Goal: Subscribe to service/newsletter

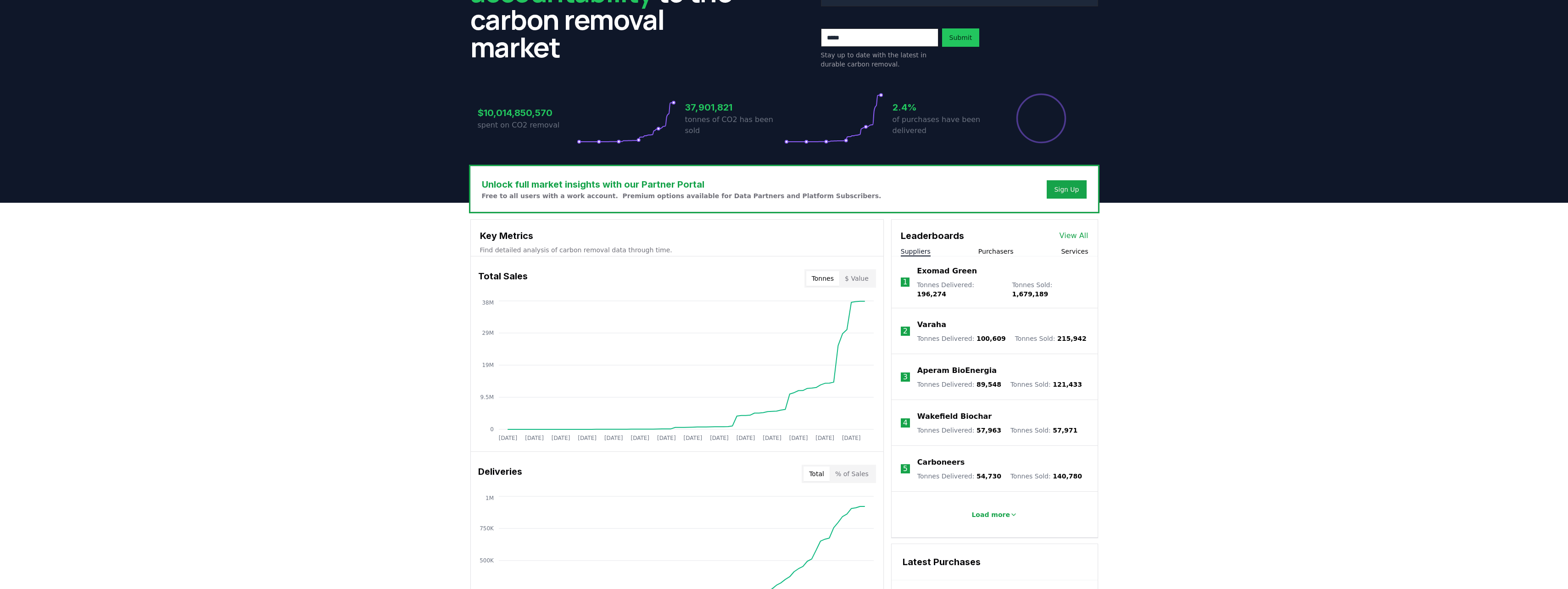
scroll to position [46, 0]
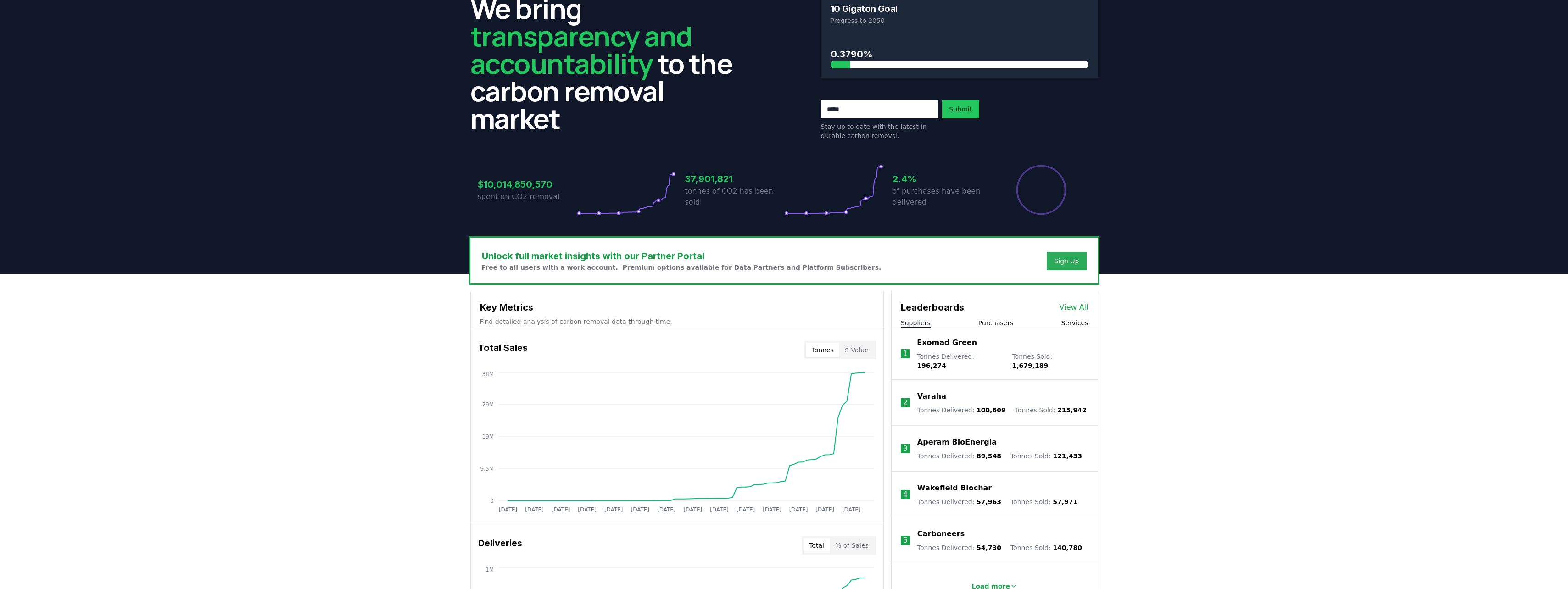
click at [777, 260] on div "Sign Up" at bounding box center [1066, 260] width 25 height 9
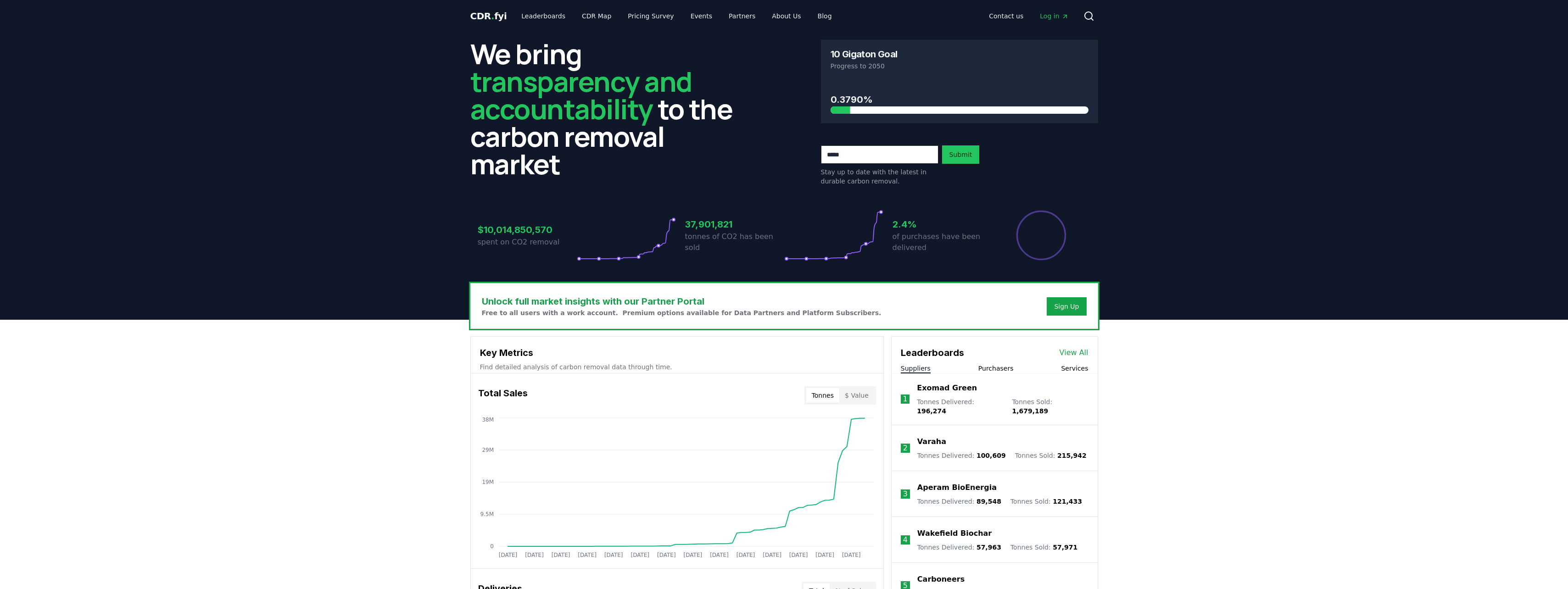
scroll to position [0, 0]
click at [730, 15] on link "Partners" at bounding box center [742, 16] width 41 height 16
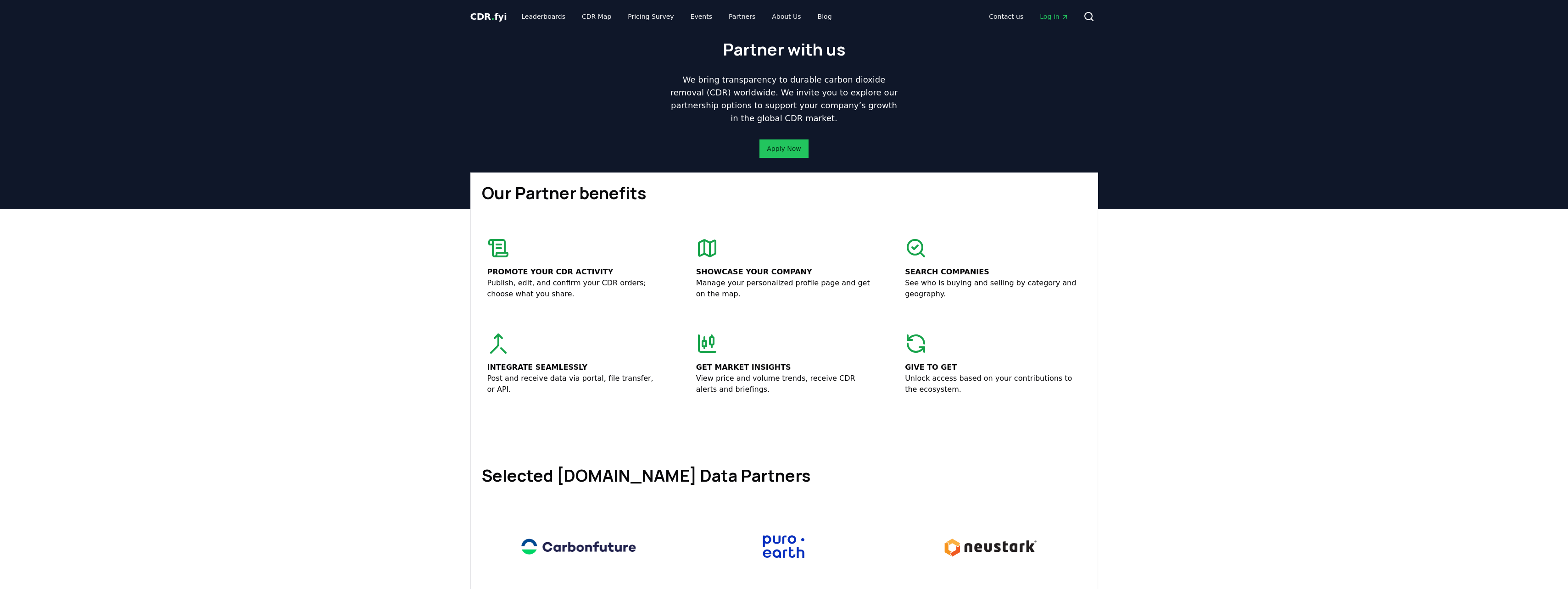
click at [483, 16] on span "CDR . fyi" at bounding box center [489, 16] width 37 height 11
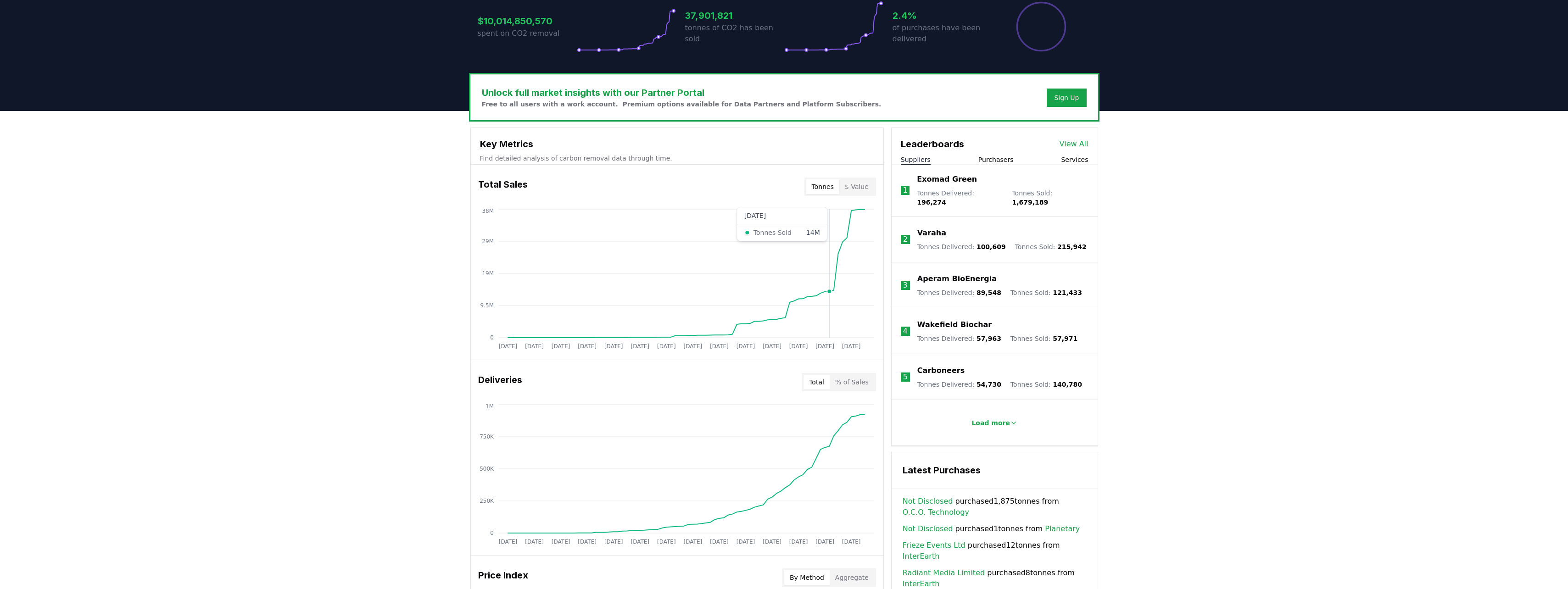
scroll to position [229, 0]
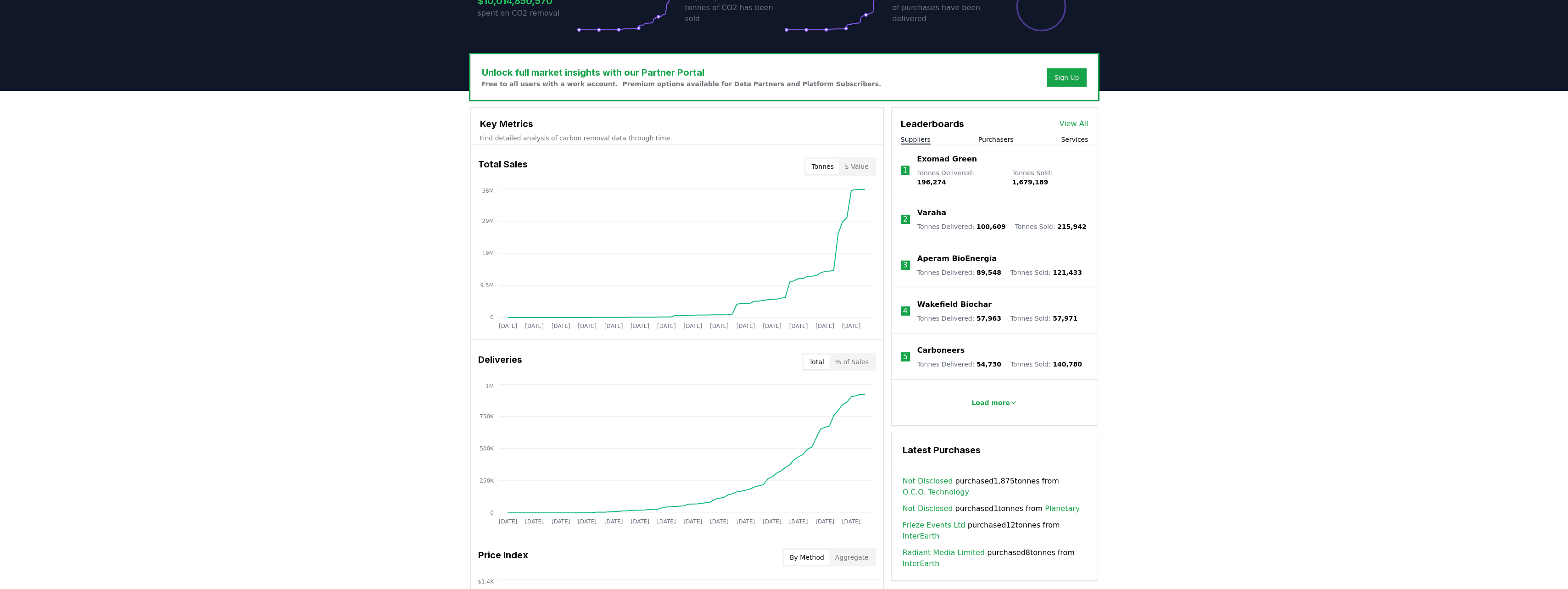
click at [777, 165] on button "$ Value" at bounding box center [856, 167] width 35 height 15
click at [777, 165] on button "Tonnes" at bounding box center [823, 167] width 33 height 15
click at [777, 165] on div "Exomad Green" at bounding box center [1002, 159] width 171 height 11
click at [777, 174] on div "Tonnes Delivered : 196,274 Tonnes Sold : 1,679,189" at bounding box center [1002, 178] width 171 height 18
click at [777, 135] on button "Purchasers" at bounding box center [996, 139] width 35 height 9
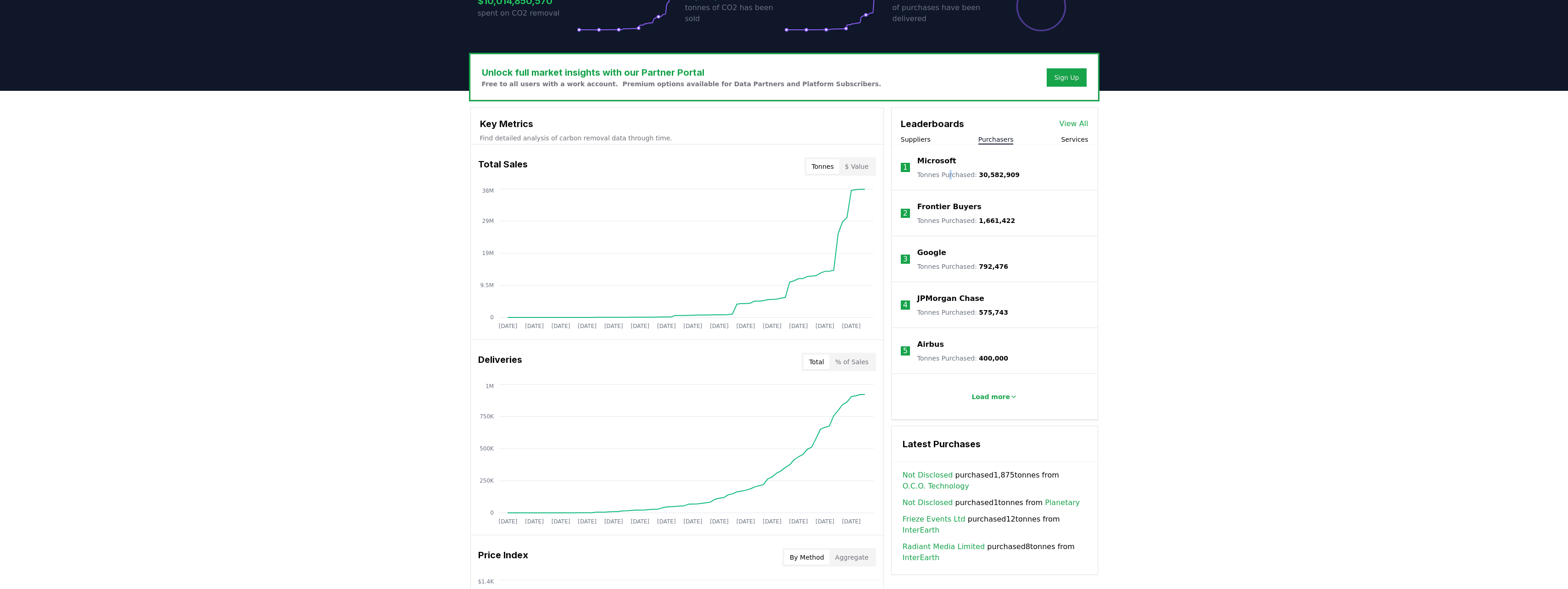
click at [777, 178] on li "1 Microsoft Tonnes Purchased : 30,582,909" at bounding box center [995, 167] width 206 height 46
drag, startPoint x: 950, startPoint y: 178, endPoint x: 962, endPoint y: 175, distance: 12.4
click at [777, 175] on p "Tonnes Purchased : 30,582,909" at bounding box center [968, 175] width 102 height 9
click at [777, 175] on span "30,582,909" at bounding box center [999, 175] width 41 height 7
click at [777, 413] on li "Load more" at bounding box center [995, 396] width 206 height 46
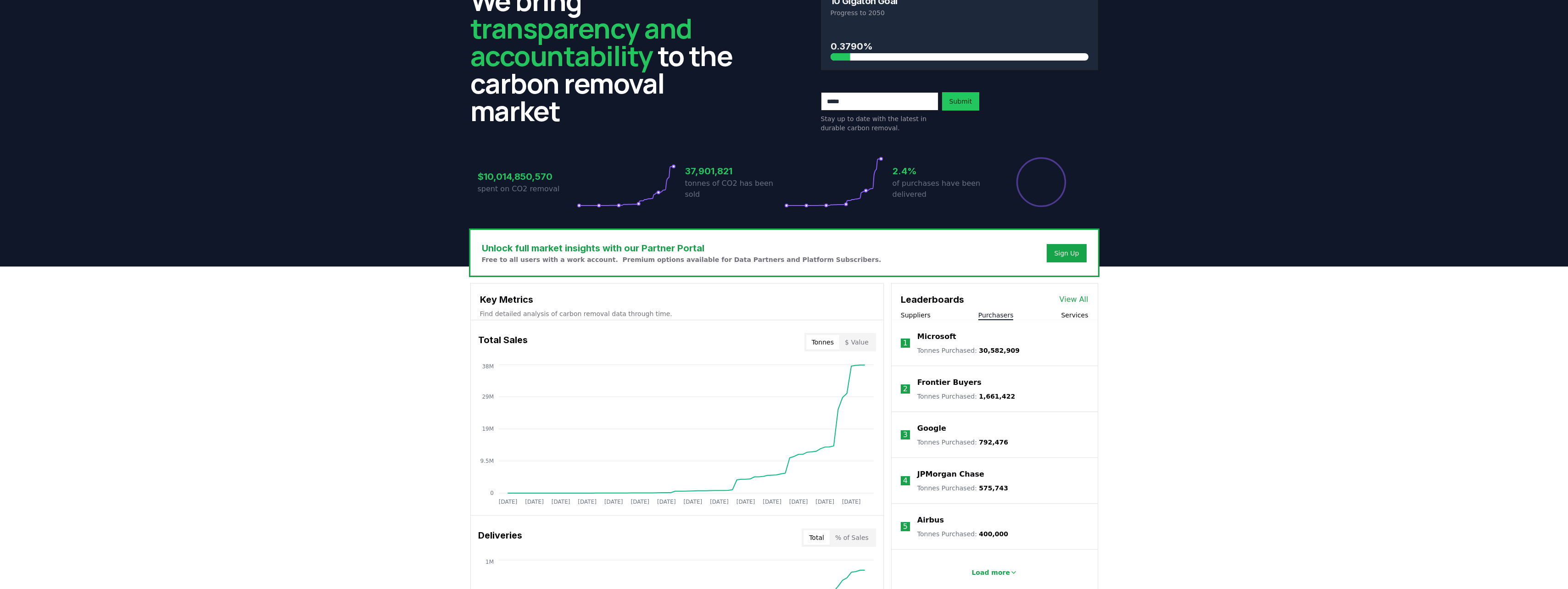
scroll to position [7, 0]
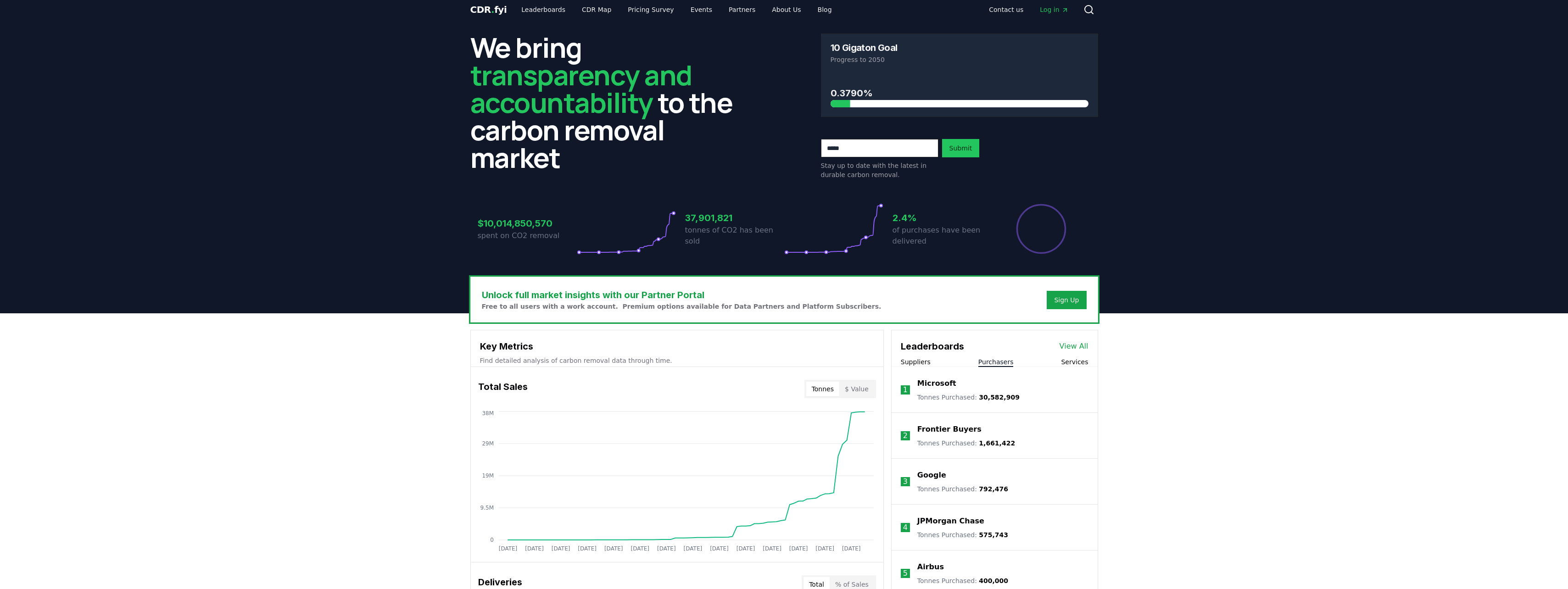
click at [777, 153] on input "email" at bounding box center [880, 148] width 117 height 18
type input "**********"
click at [777, 145] on button "Submit" at bounding box center [961, 148] width 38 height 18
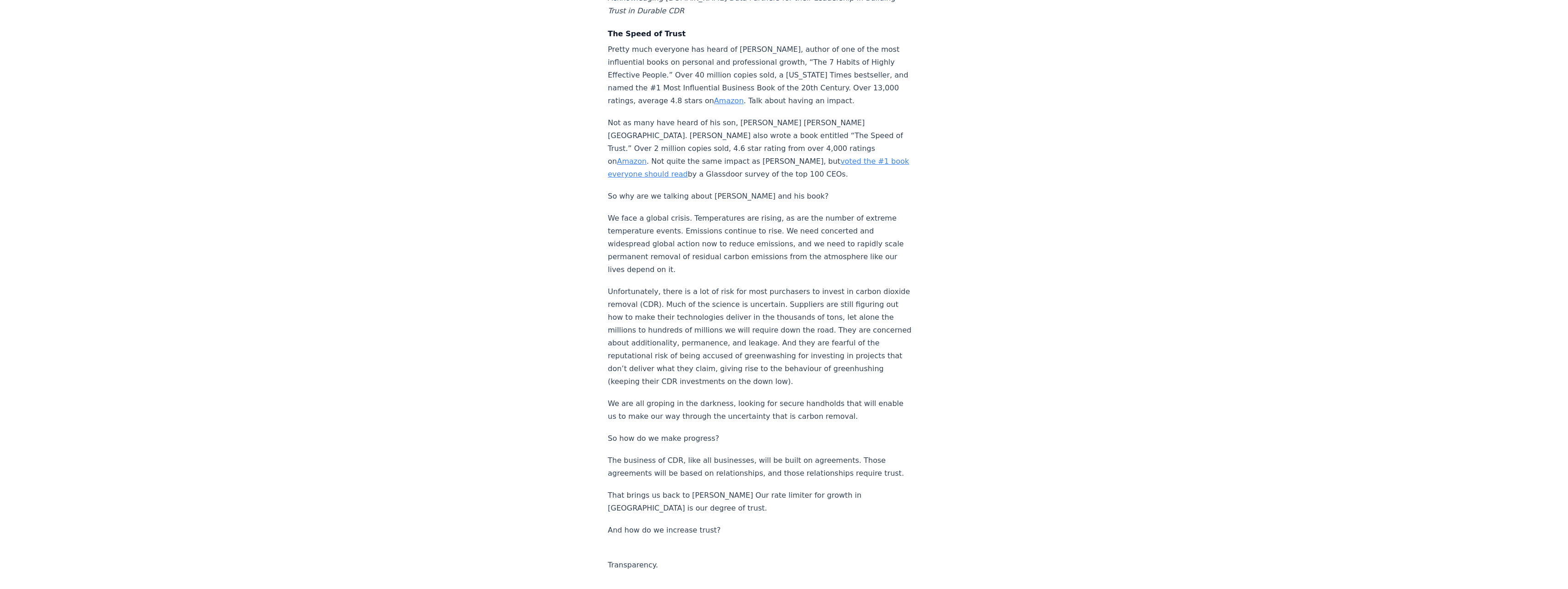
scroll to position [293, 0]
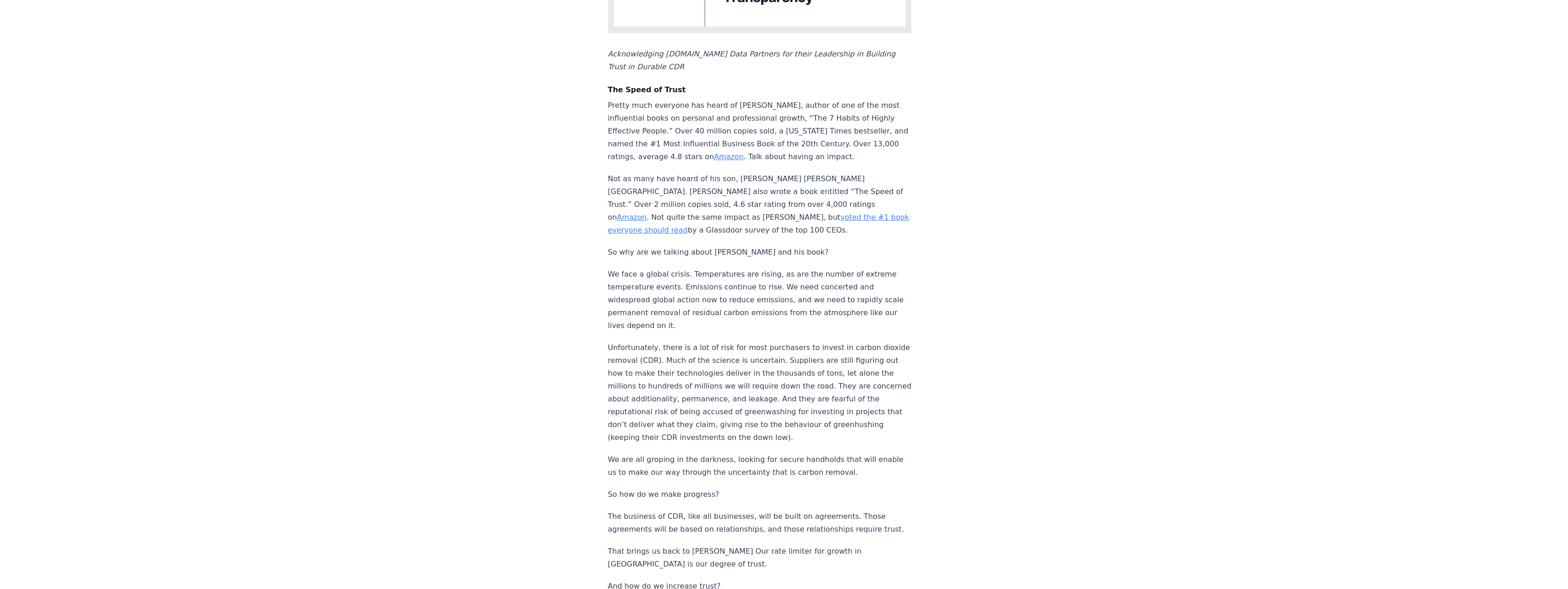
click at [744, 152] on link "Amazon" at bounding box center [729, 156] width 30 height 9
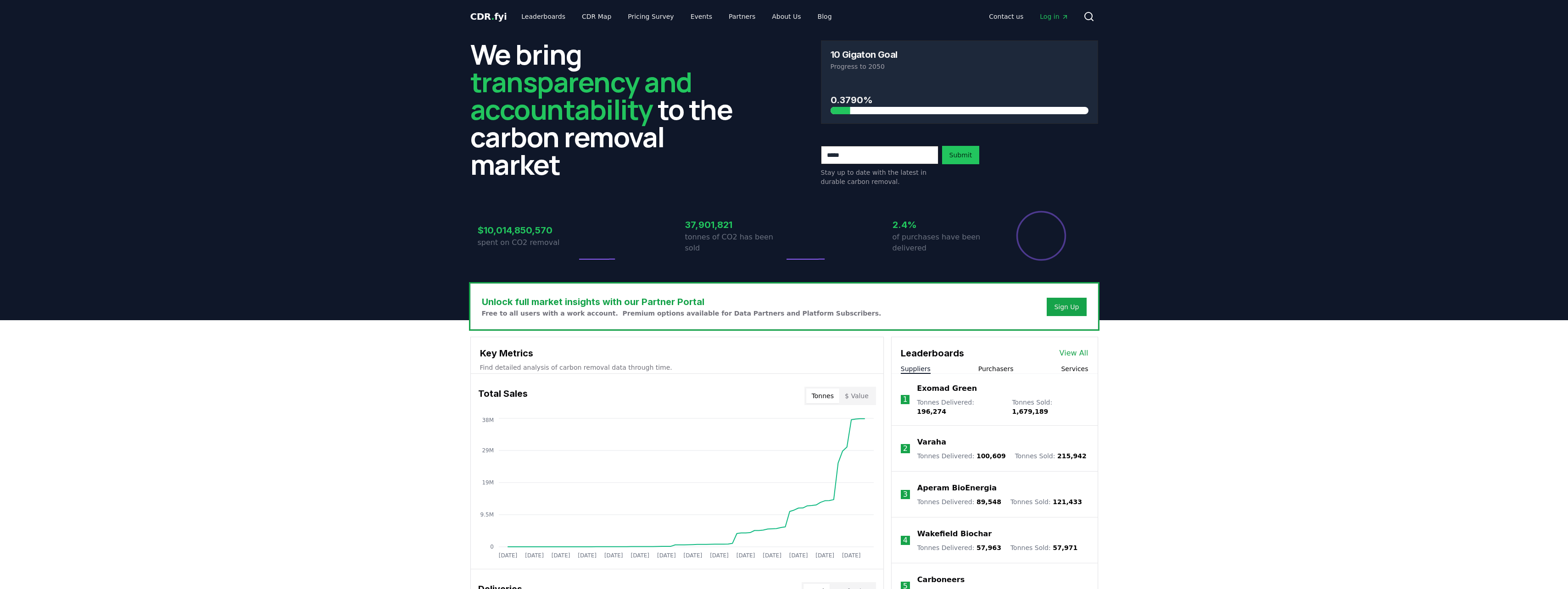
scroll to position [7, 0]
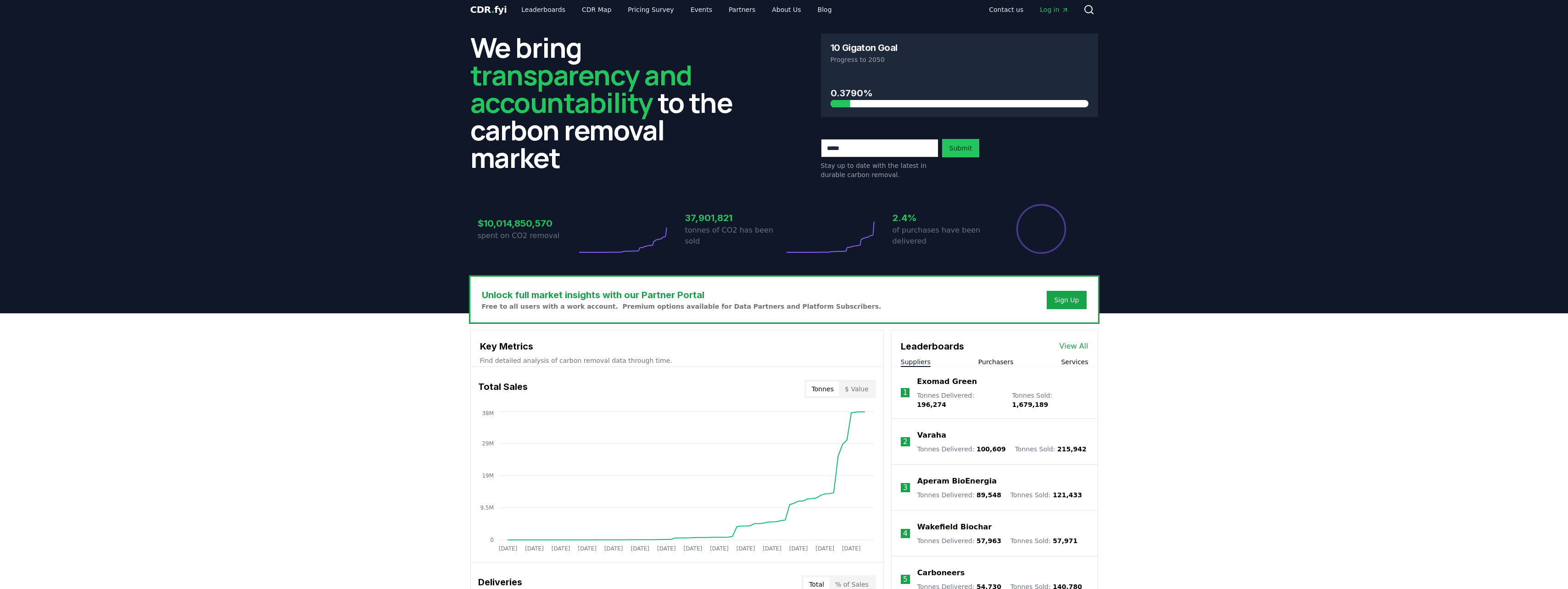
click at [871, 155] on input "email" at bounding box center [880, 148] width 117 height 18
type input "**********"
click at [957, 151] on button "Submit" at bounding box center [961, 148] width 38 height 18
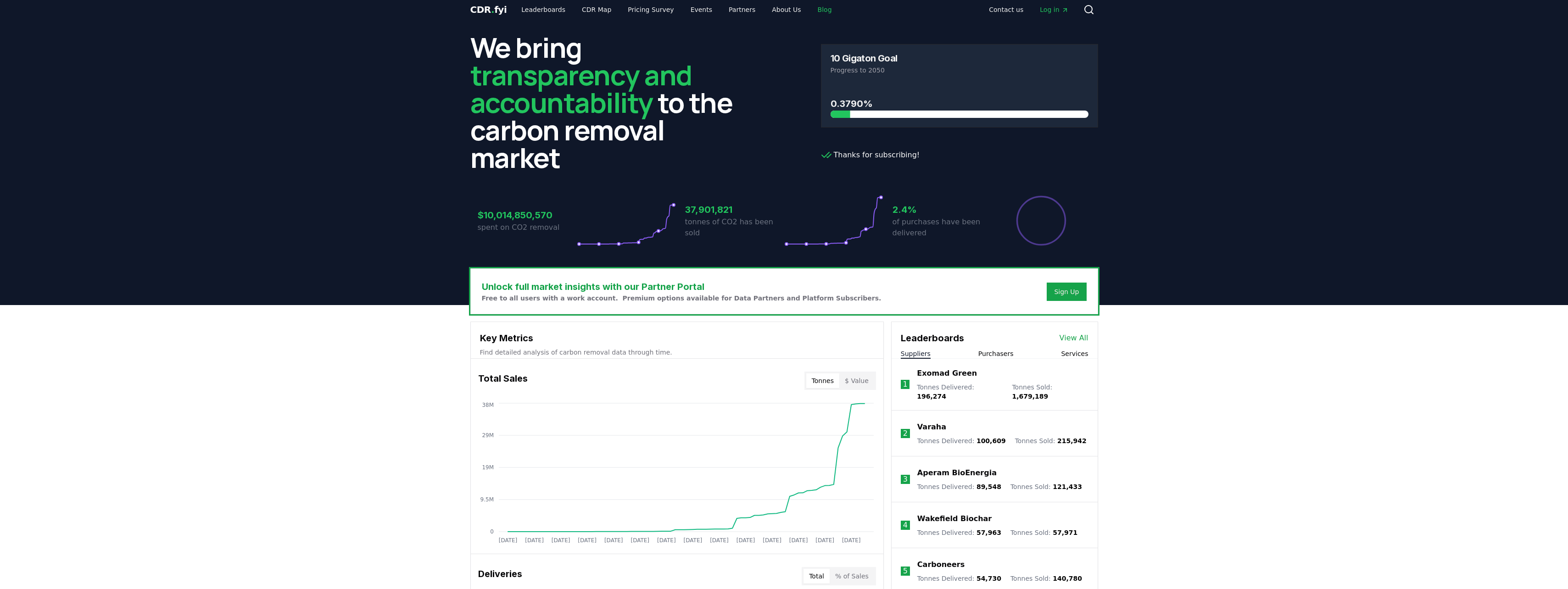
click at [810, 10] on link "Blog" at bounding box center [824, 9] width 29 height 16
